Goal: Transaction & Acquisition: Purchase product/service

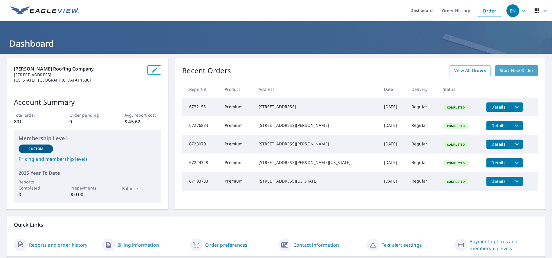
click at [513, 71] on span "Start New Order" at bounding box center [517, 70] width 34 height 7
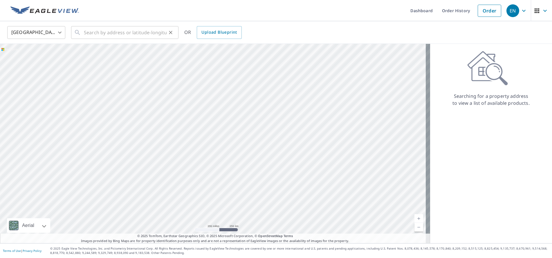
click at [82, 32] on div "​" at bounding box center [124, 32] width 107 height 13
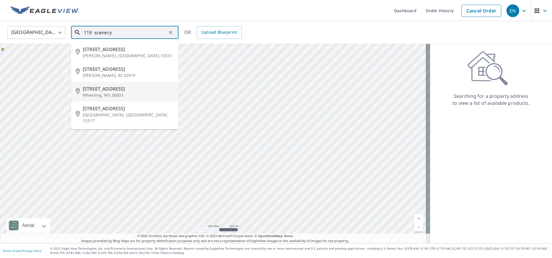
click at [107, 91] on span "[STREET_ADDRESS]" at bounding box center [128, 88] width 91 height 7
type input "[STREET_ADDRESS]"
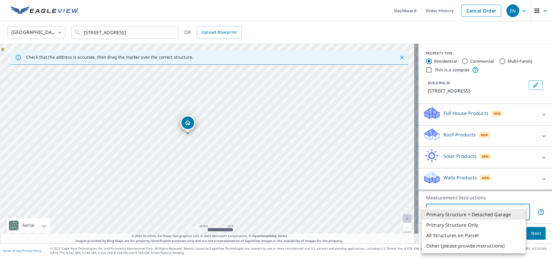
click at [519, 211] on body "EN EN Dashboard Order History Cancel Order EN [GEOGRAPHIC_DATA] [GEOGRAPHIC_DAT…" at bounding box center [276, 129] width 552 height 258
click at [463, 226] on li "Primary Structure Only" at bounding box center [474, 225] width 104 height 10
type input "2"
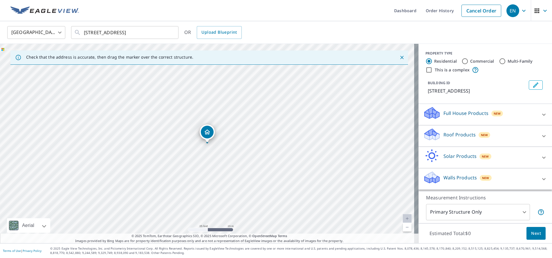
click at [436, 136] on icon at bounding box center [431, 135] width 17 height 14
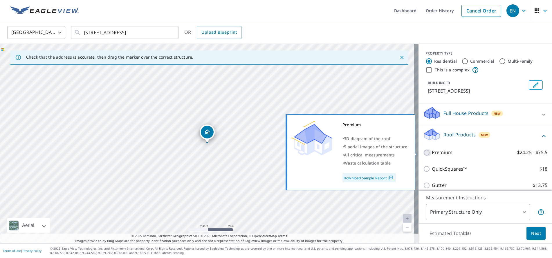
click at [423, 153] on input "Premium $24.25 - $75.5" at bounding box center [427, 152] width 9 height 7
checkbox input "true"
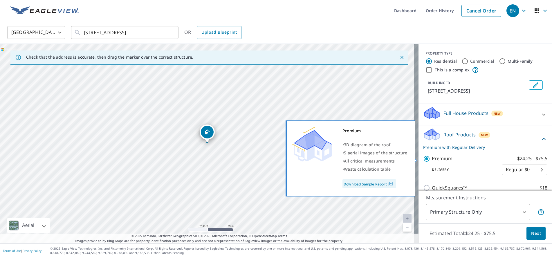
scroll to position [84, 0]
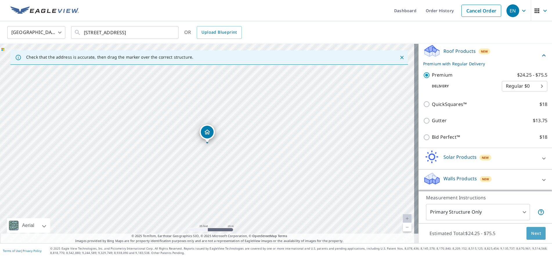
click at [533, 231] on span "Next" at bounding box center [537, 233] width 10 height 7
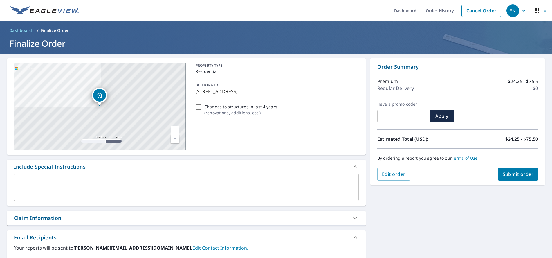
click at [511, 175] on span "Submit order" at bounding box center [518, 174] width 31 height 6
checkbox input "true"
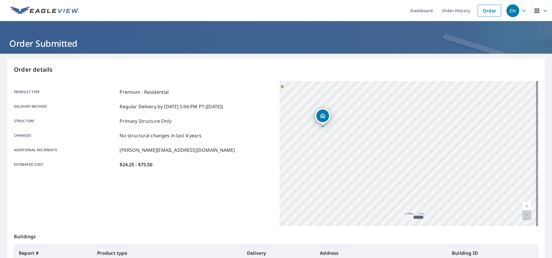
scroll to position [84, 0]
